Goal: Answer question/provide support

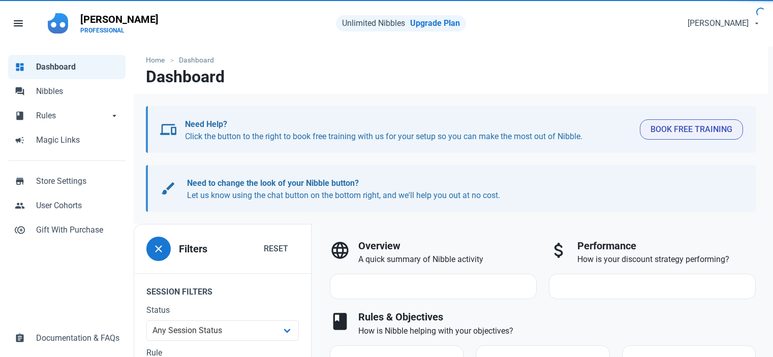
select select "7d"
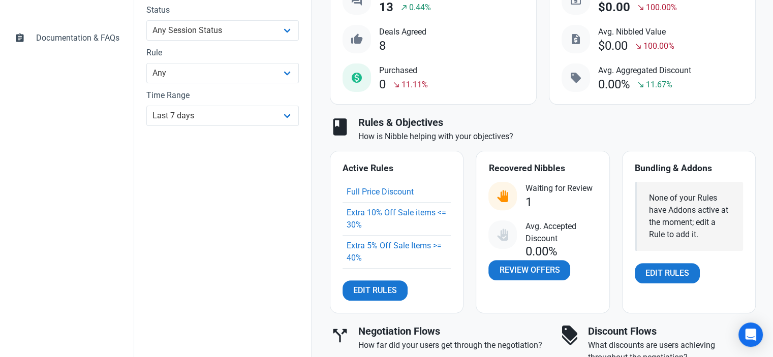
scroll to position [356, 0]
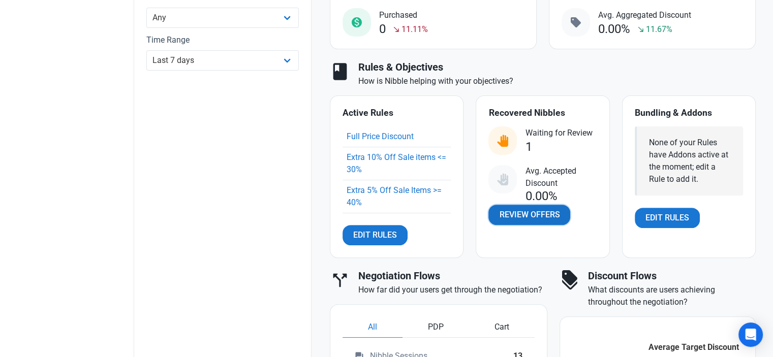
click at [519, 217] on span "Review Offers" at bounding box center [529, 215] width 60 height 12
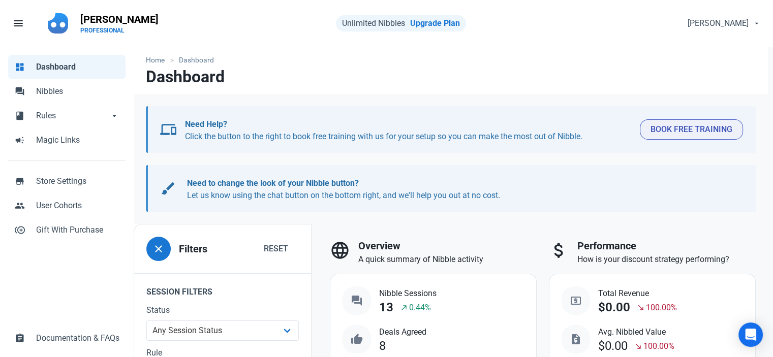
select select "user_offer_available"
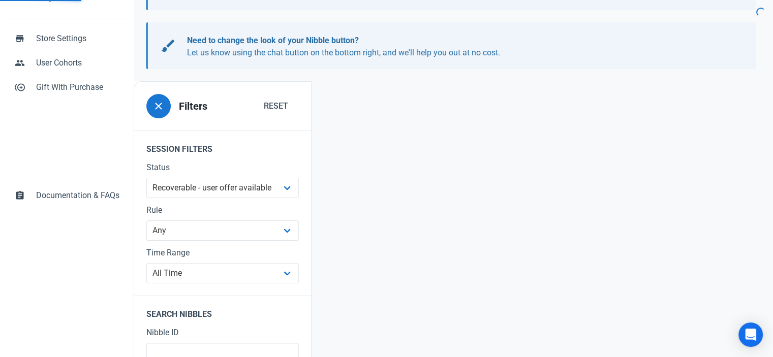
scroll to position [148, 0]
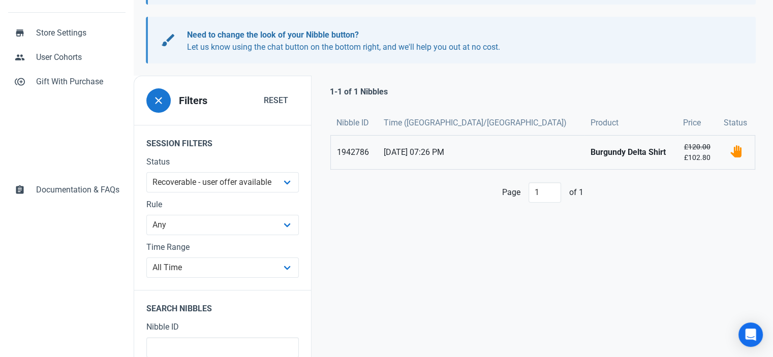
click at [584, 150] on link "Burgundy Delta Shirt" at bounding box center [630, 153] width 92 height 34
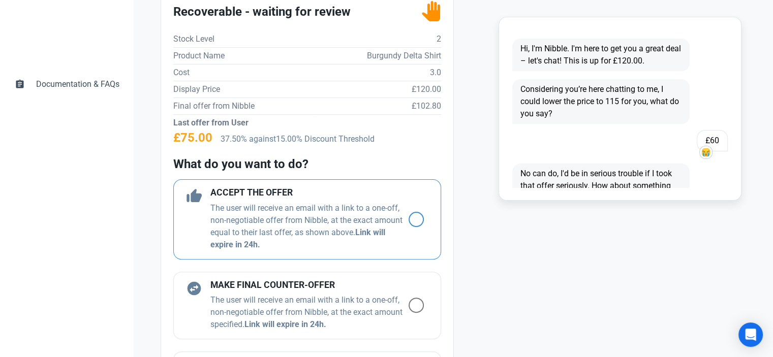
scroll to position [305, 0]
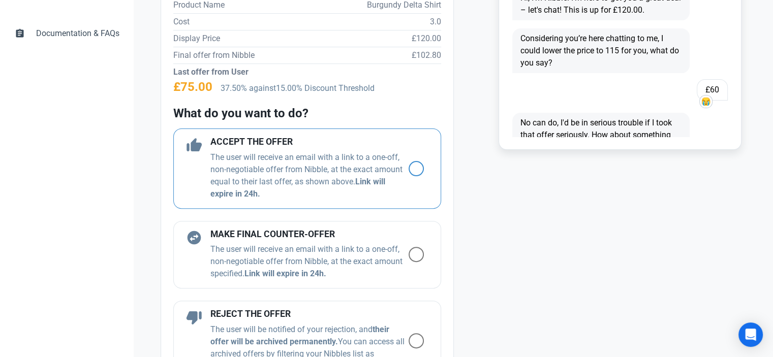
drag, startPoint x: 402, startPoint y: 170, endPoint x: 402, endPoint y: 163, distance: 6.6
click at [409, 163] on span at bounding box center [416, 168] width 15 height 15
click at [409, 165] on input "radio" at bounding box center [412, 168] width 7 height 7
radio input "true"
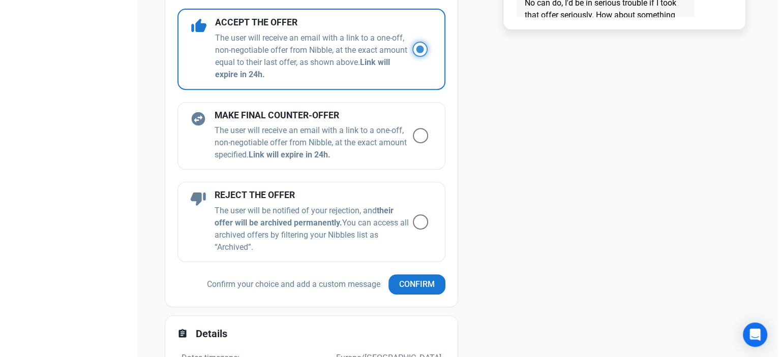
scroll to position [559, 0]
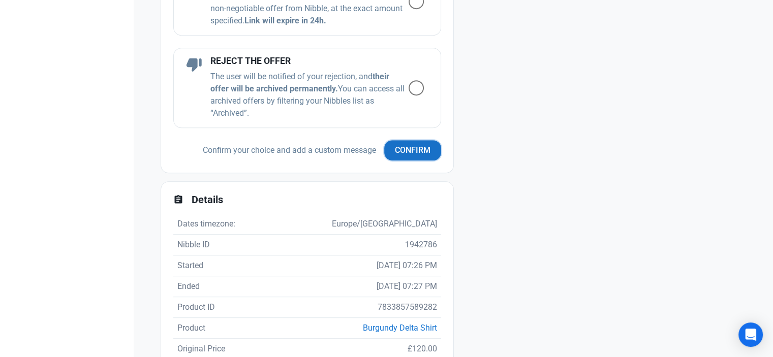
click at [406, 152] on span "Confirm" at bounding box center [413, 150] width 36 height 12
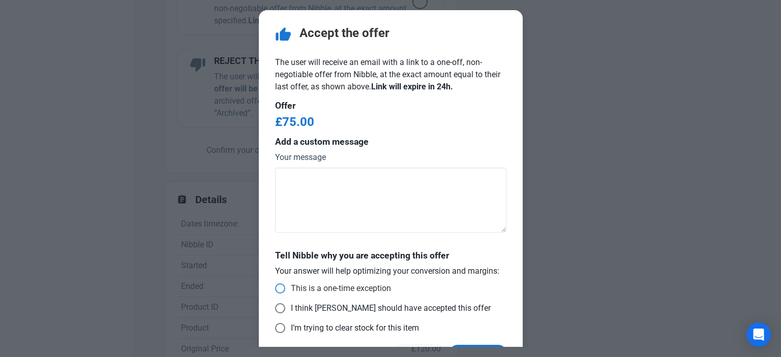
click at [275, 285] on label "This is a one-time exception" at bounding box center [333, 289] width 116 height 10
click at [275, 286] on input "This is a one-time exception" at bounding box center [278, 289] width 7 height 7
radio input "true"
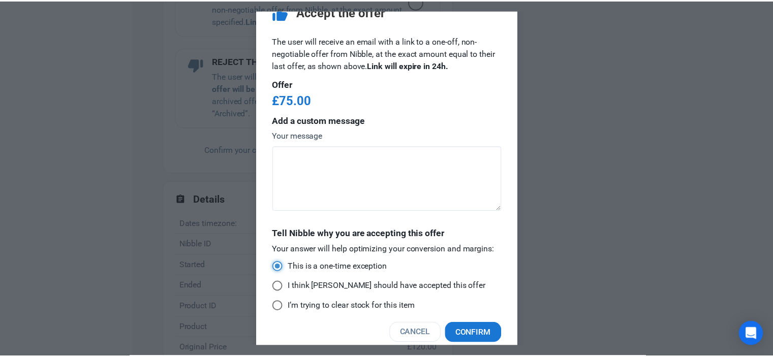
scroll to position [33, 0]
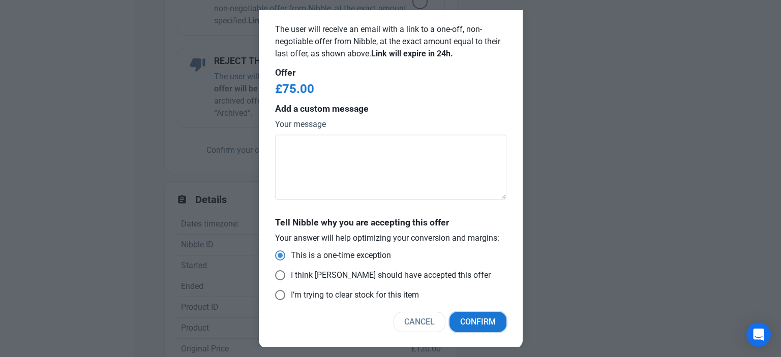
click at [470, 315] on button "Confirm" at bounding box center [477, 322] width 57 height 20
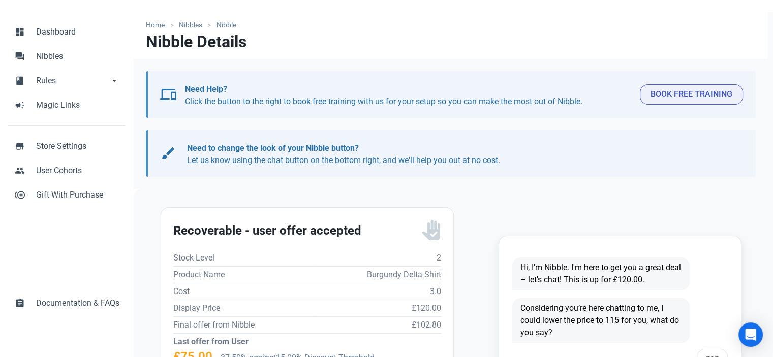
scroll to position [0, 0]
